Goal: Task Accomplishment & Management: Manage account settings

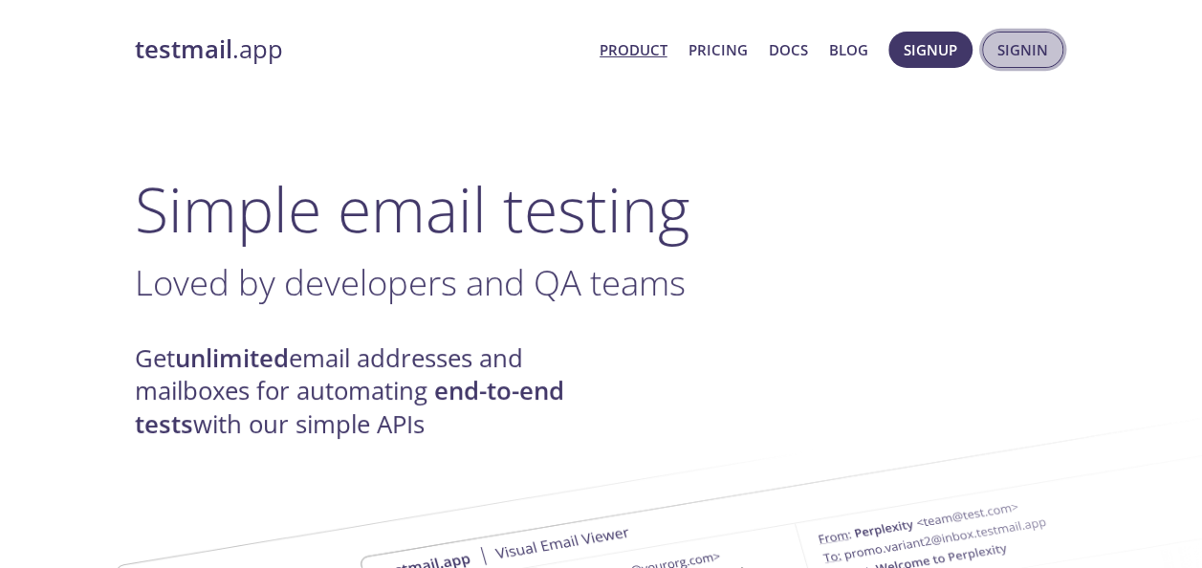
click at [1031, 64] on button "Signin" at bounding box center [1022, 50] width 81 height 36
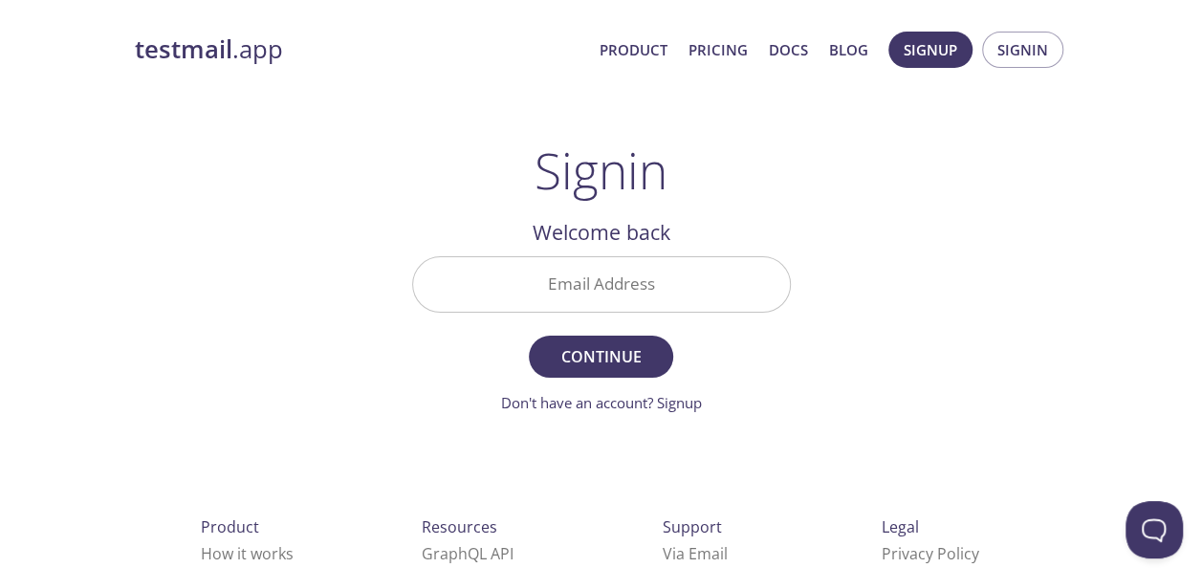
click at [739, 288] on input "Email Address" at bounding box center [601, 284] width 377 height 54
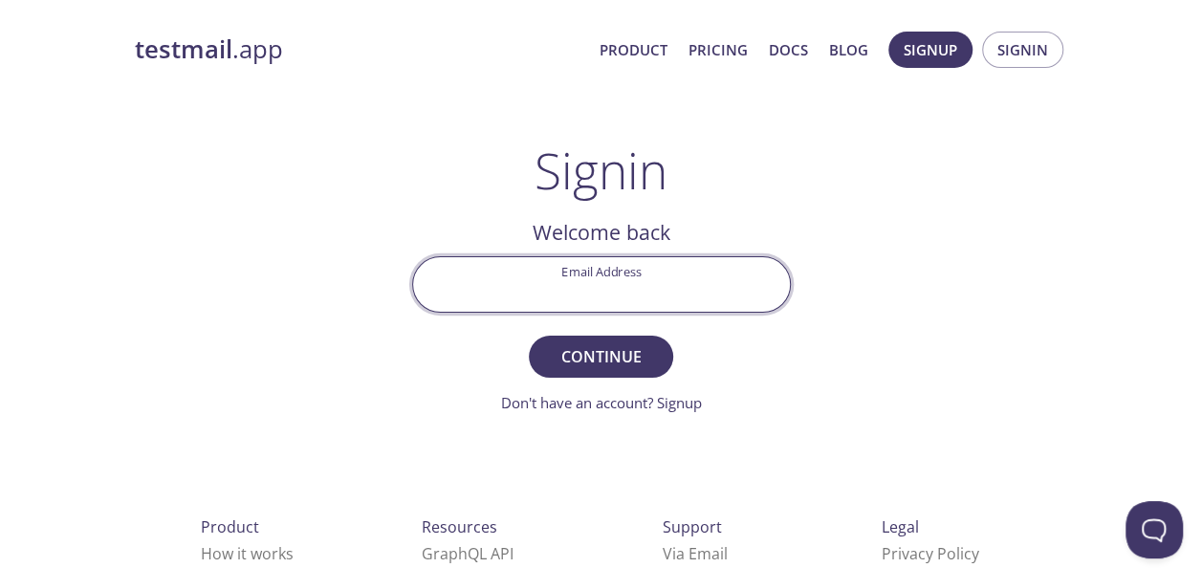
click at [673, 270] on input "Email Address" at bounding box center [601, 284] width 377 height 54
type input "[EMAIL_ADDRESS][DOMAIN_NAME]"
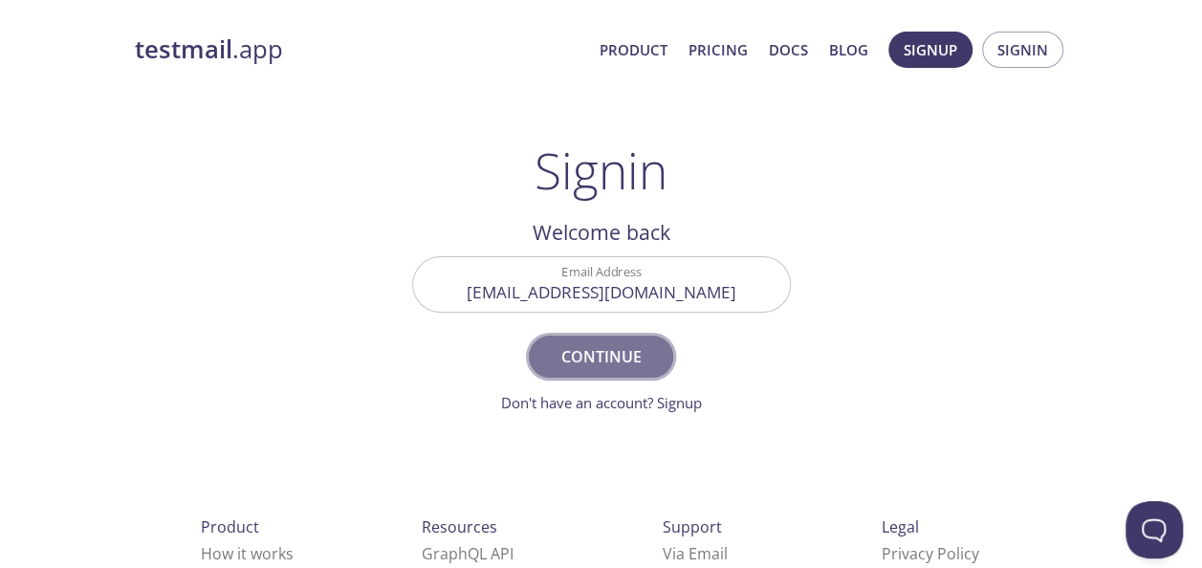
click at [553, 361] on span "Continue" at bounding box center [600, 356] width 101 height 27
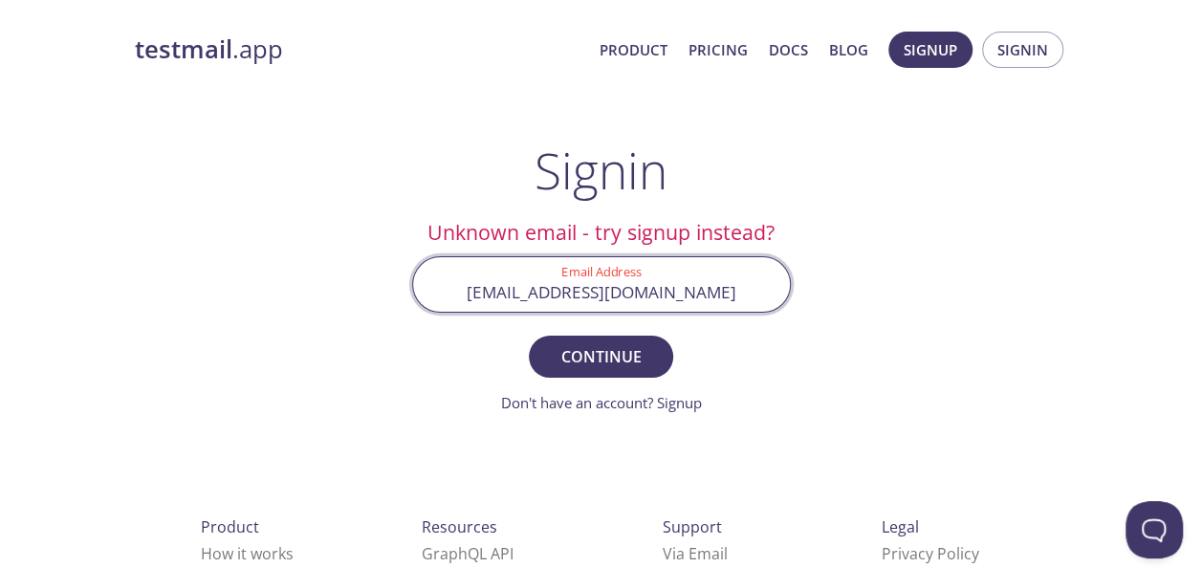
click at [740, 278] on input "[EMAIL_ADDRESS][DOMAIN_NAME]" at bounding box center [601, 284] width 377 height 54
drag, startPoint x: 758, startPoint y: 290, endPoint x: 409, endPoint y: 294, distance: 349.0
click at [409, 294] on div "Email Address [EMAIL_ADDRESS][DOMAIN_NAME]" at bounding box center [601, 285] width 394 height 72
click at [557, 293] on input "Email Address" at bounding box center [601, 284] width 377 height 54
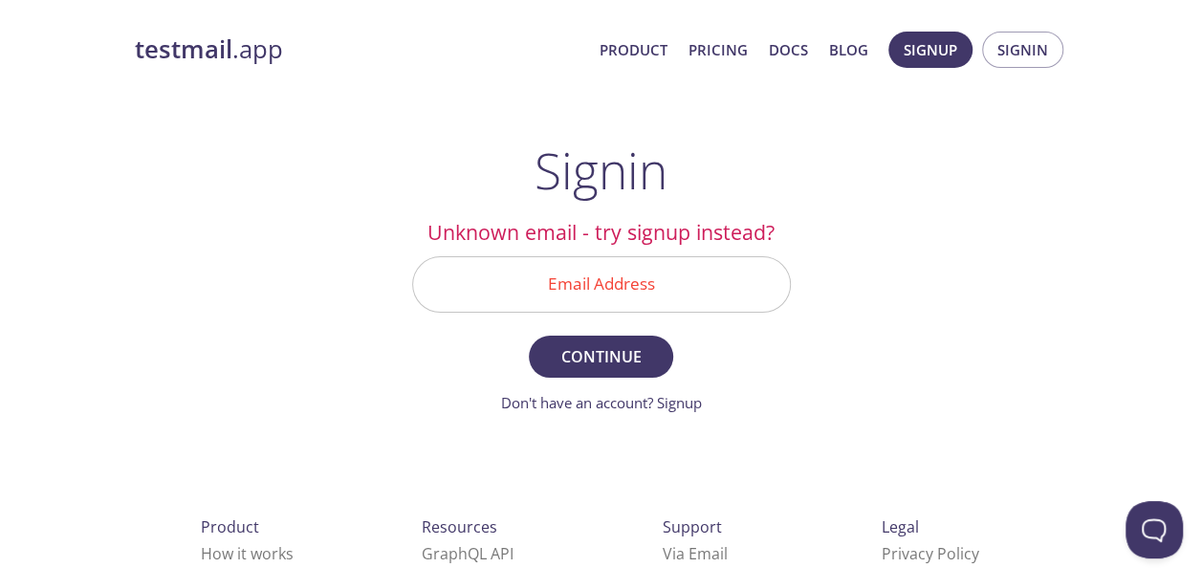
click at [895, 323] on div "testmail .app Product Pricing Docs Blog Signup Signin Signin Unknown email - tr…" at bounding box center [601, 417] width 979 height 797
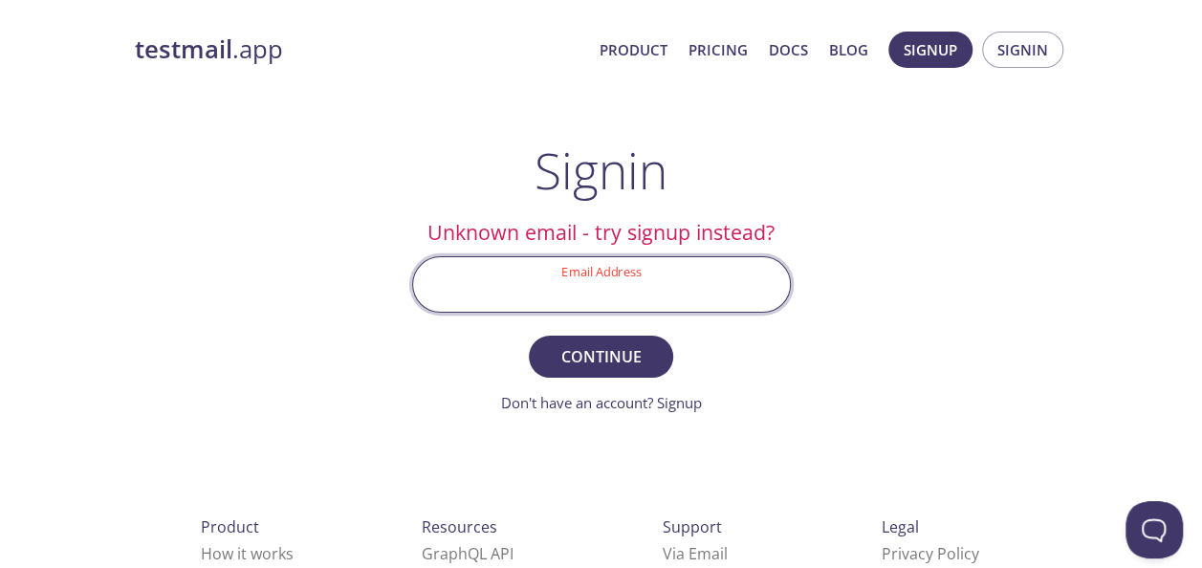
click at [725, 273] on input "Email Address" at bounding box center [601, 284] width 377 height 54
type input "k"
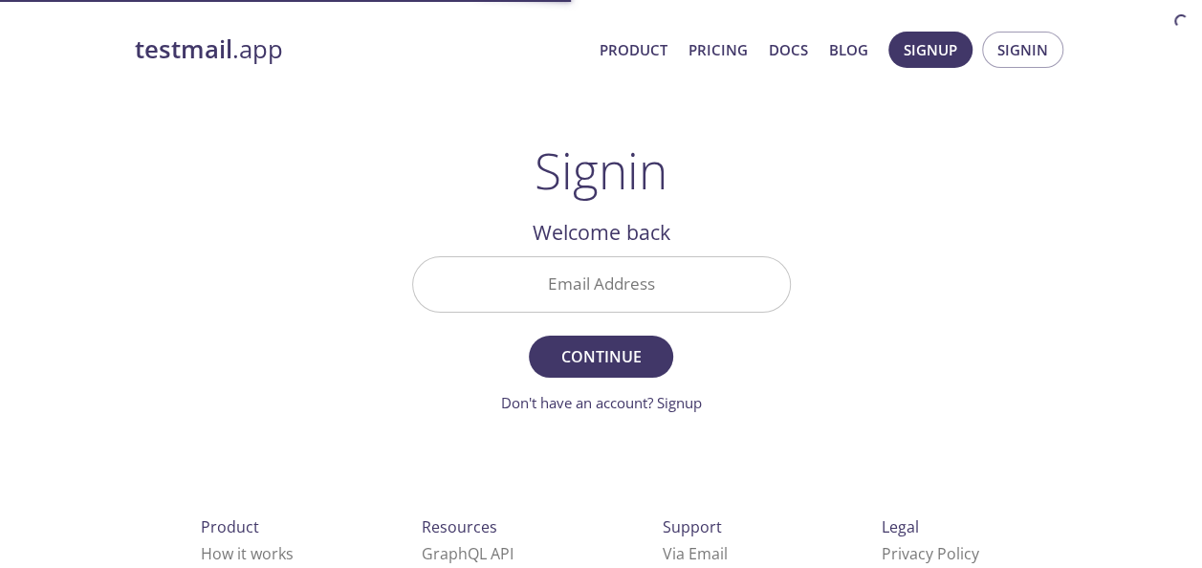
click at [687, 273] on input "Email Address" at bounding box center [601, 284] width 377 height 54
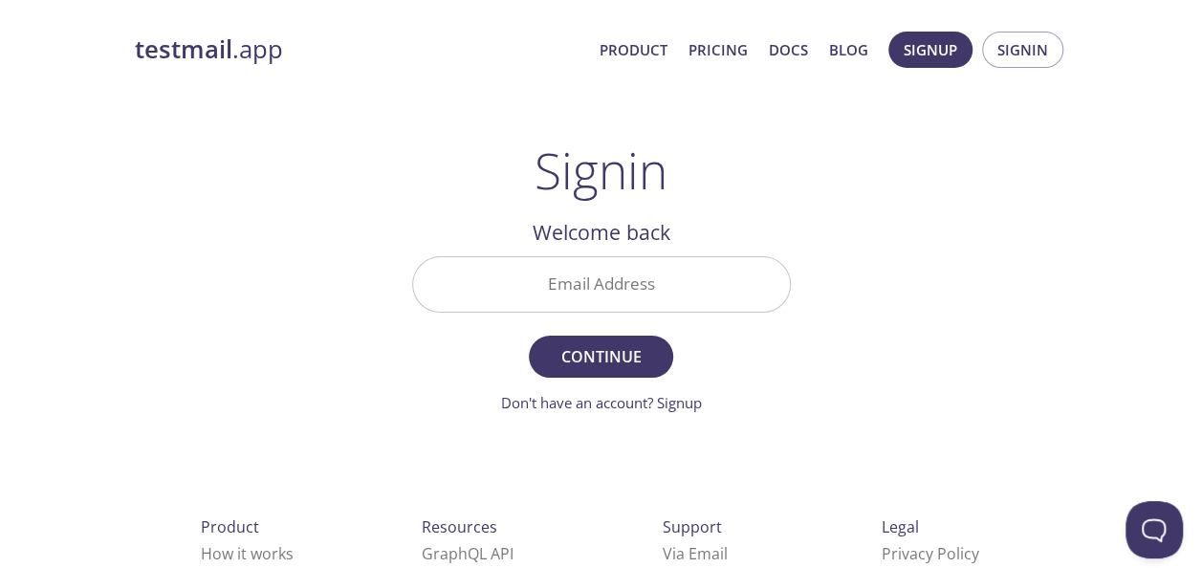
click at [1036, 325] on div "testmail .app Product Pricing Docs Blog Signup Signin Signin Welcome back Email…" at bounding box center [601, 417] width 979 height 797
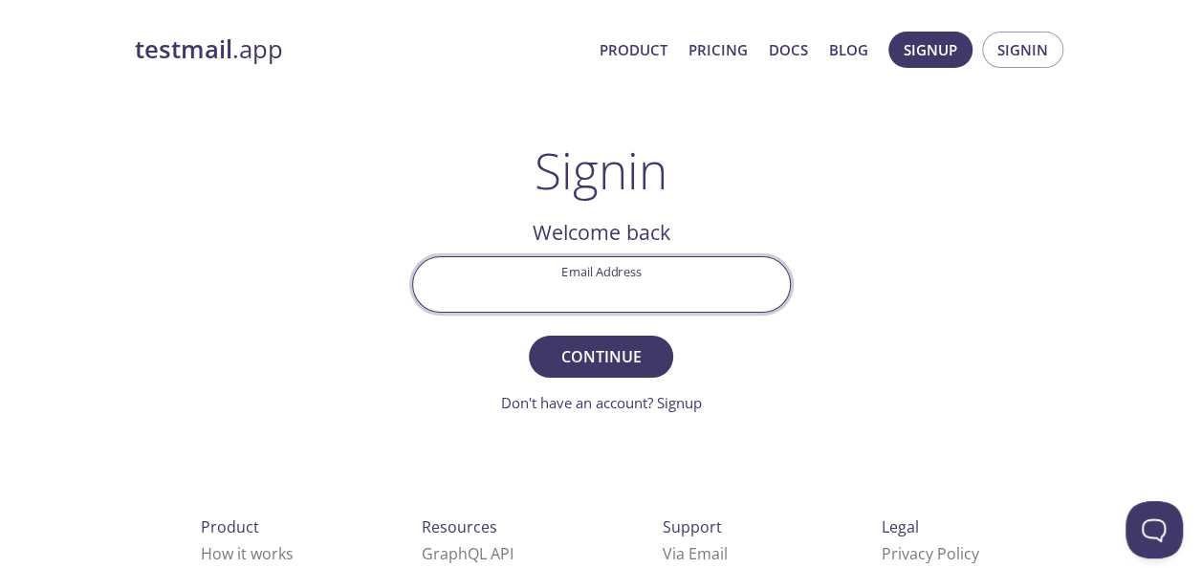
click at [697, 269] on input "Email Address" at bounding box center [601, 284] width 377 height 54
type input "k"
